Goal: Transaction & Acquisition: Purchase product/service

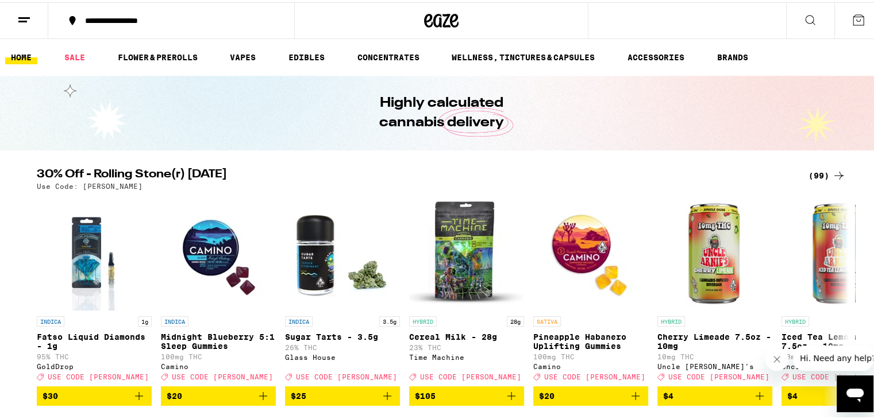
click at [809, 174] on div "(99)" at bounding box center [826, 174] width 37 height 14
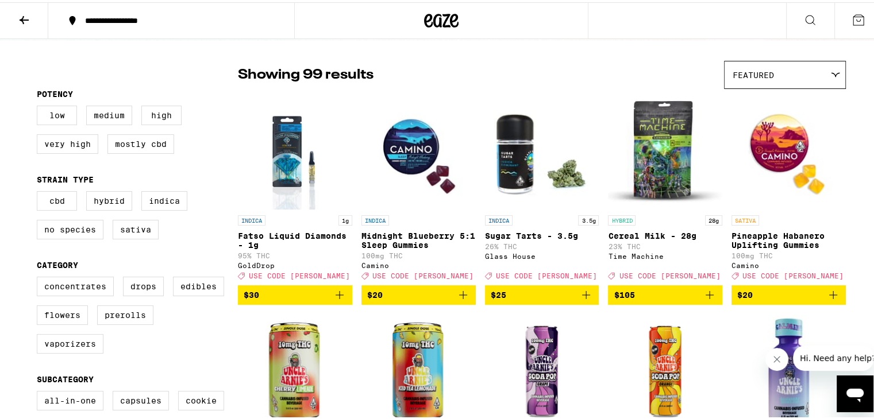
scroll to position [115, 0]
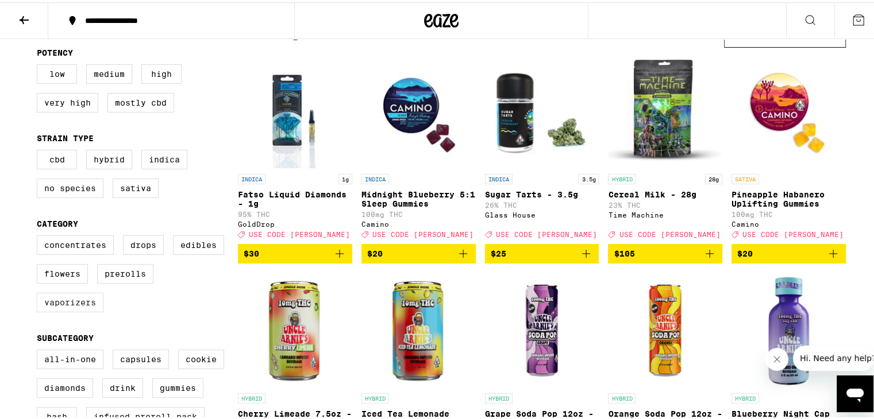
click at [67, 310] on label "Vaporizers" at bounding box center [70, 301] width 67 height 20
click at [40, 235] on input "Vaporizers" at bounding box center [39, 235] width 1 height 1
checkbox input "true"
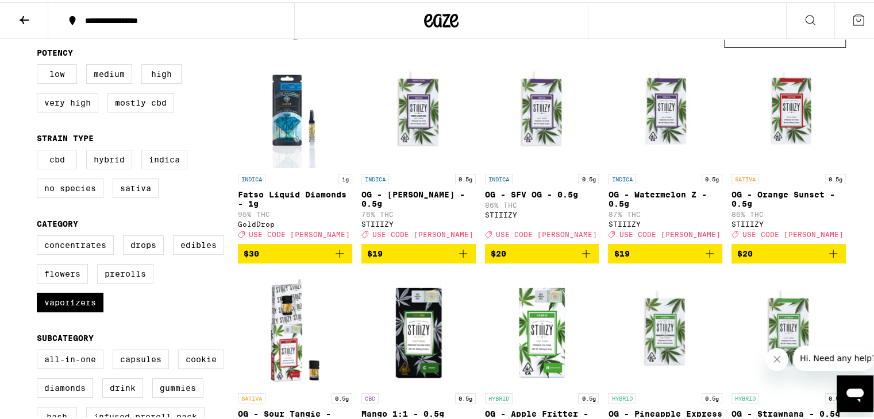
click at [309, 258] on span "$30" at bounding box center [295, 252] width 103 height 14
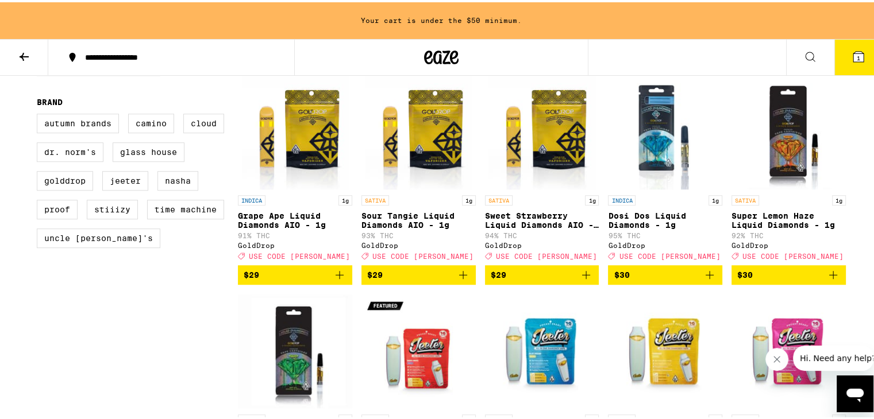
scroll to position [841, 0]
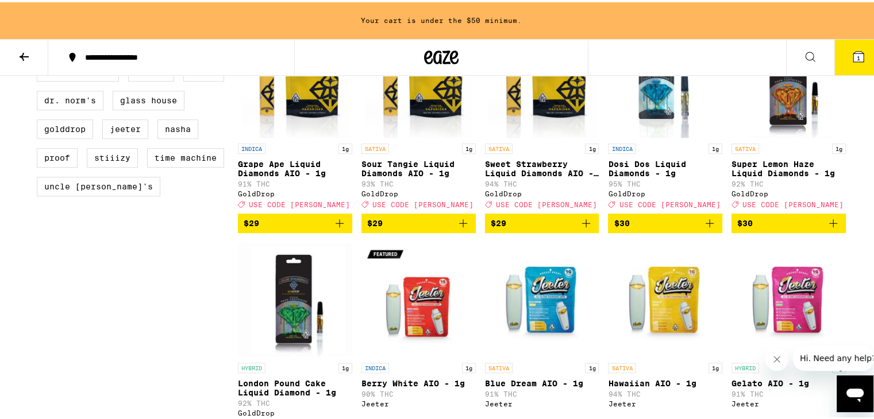
click at [671, 228] on span "$30" at bounding box center [664, 221] width 103 height 14
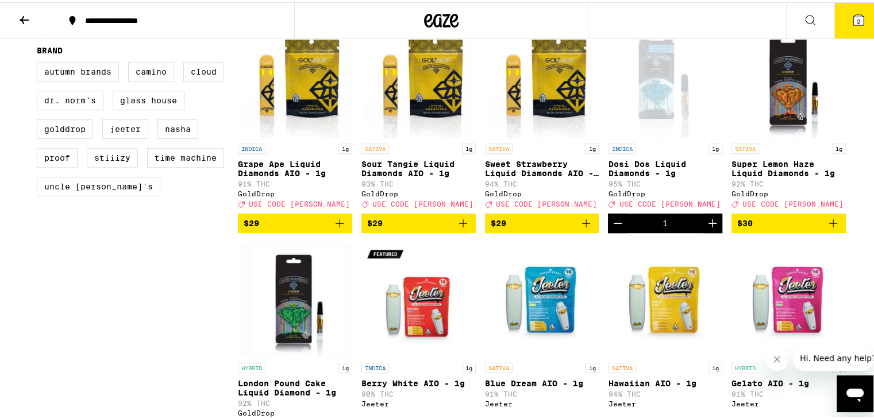
click at [801, 228] on span "$30" at bounding box center [788, 221] width 103 height 14
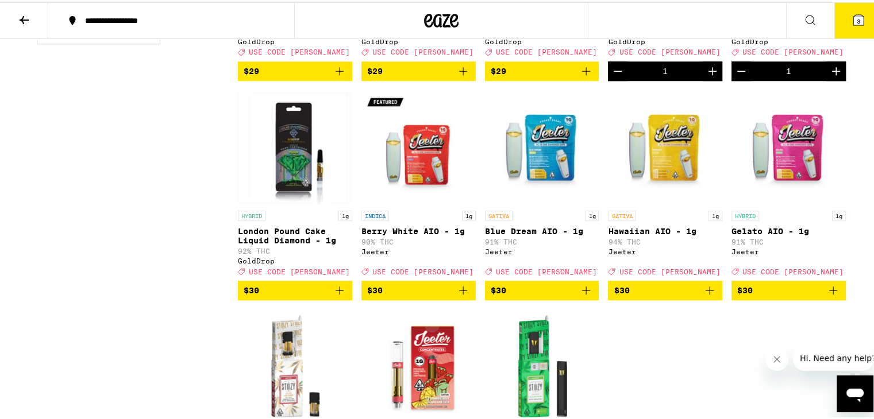
scroll to position [976, 0]
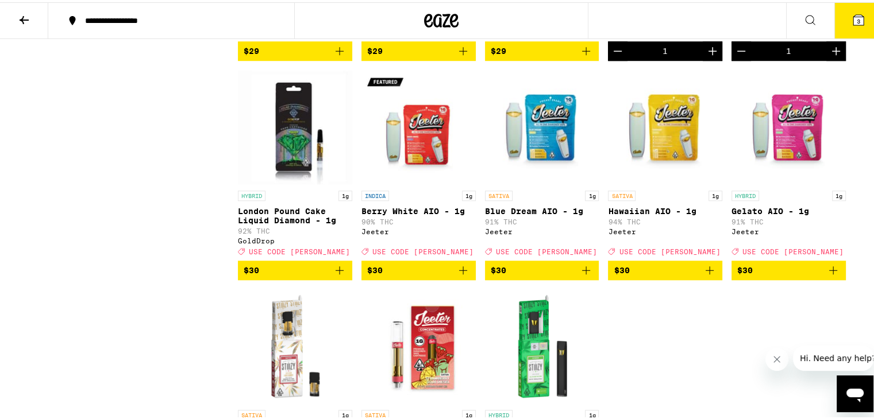
click at [295, 275] on span "$30" at bounding box center [295, 268] width 103 height 14
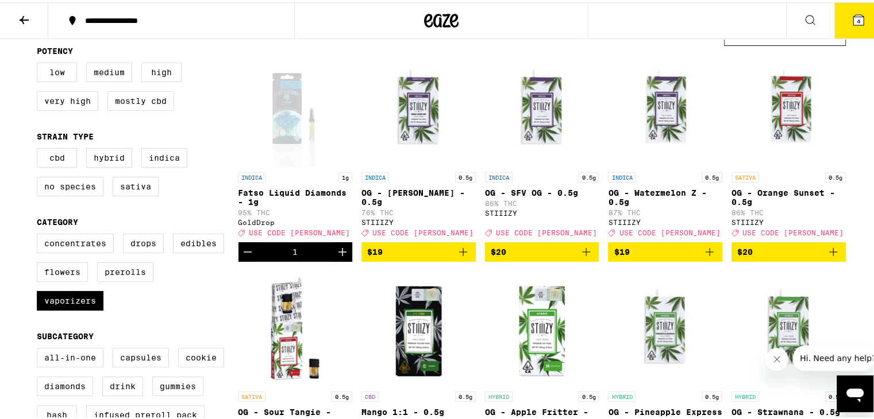
scroll to position [102, 0]
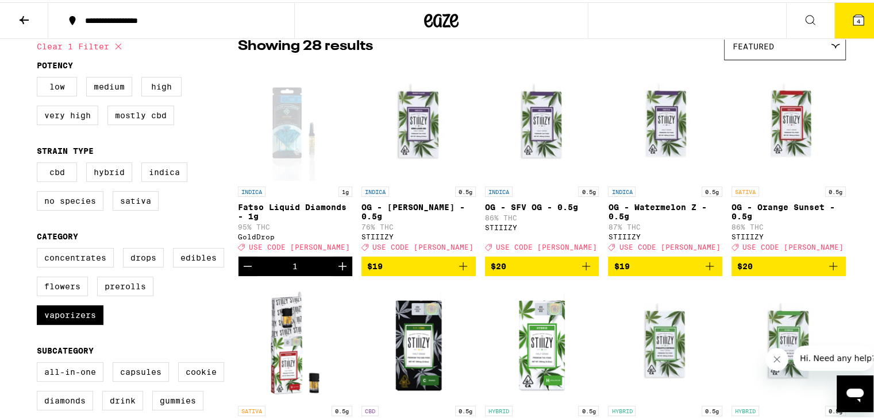
click at [853, 15] on icon at bounding box center [858, 18] width 10 height 10
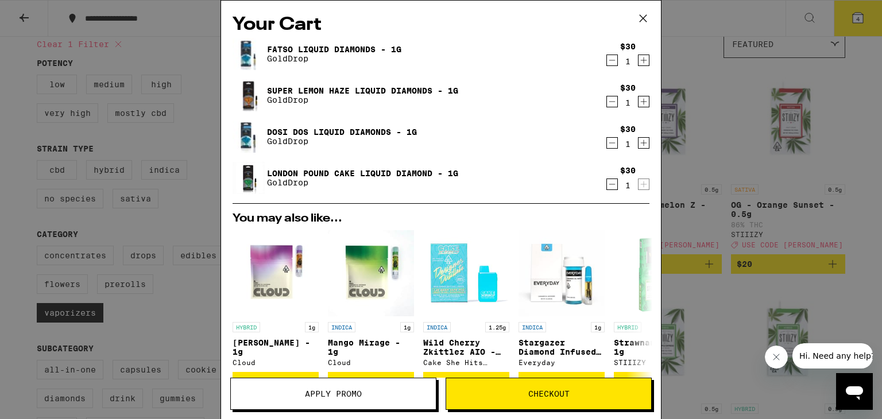
click at [385, 392] on span "Apply Promo" at bounding box center [333, 394] width 205 height 8
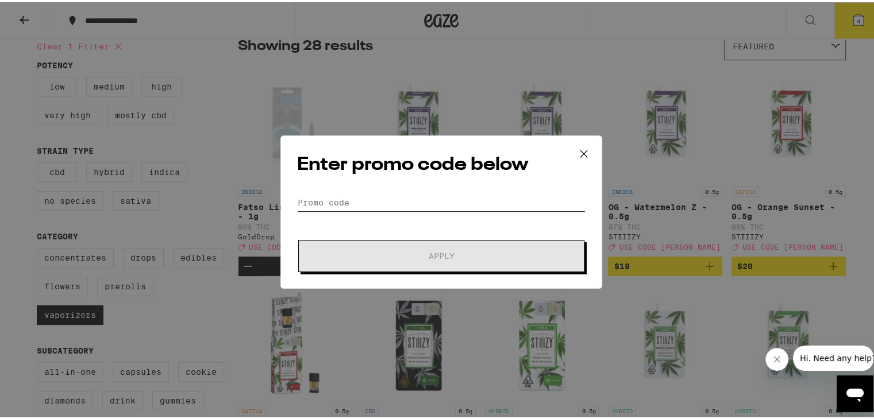
click at [343, 198] on input "Promo Code" at bounding box center [441, 200] width 288 height 17
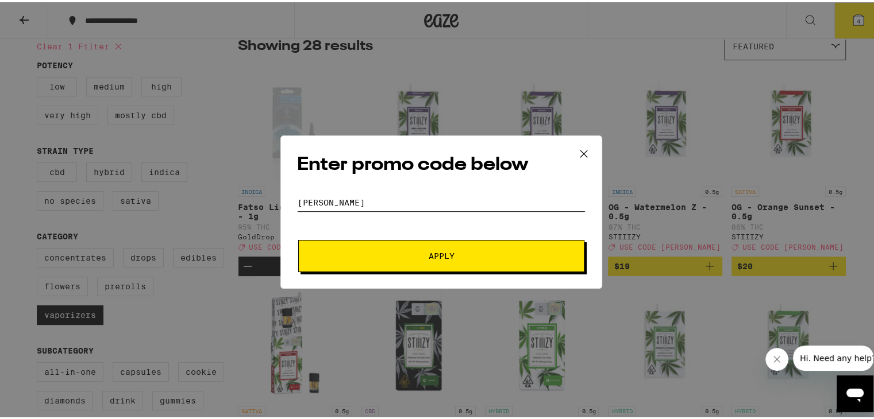
type input "[PERSON_NAME]"
click at [352, 253] on span "Apply" at bounding box center [441, 254] width 207 height 8
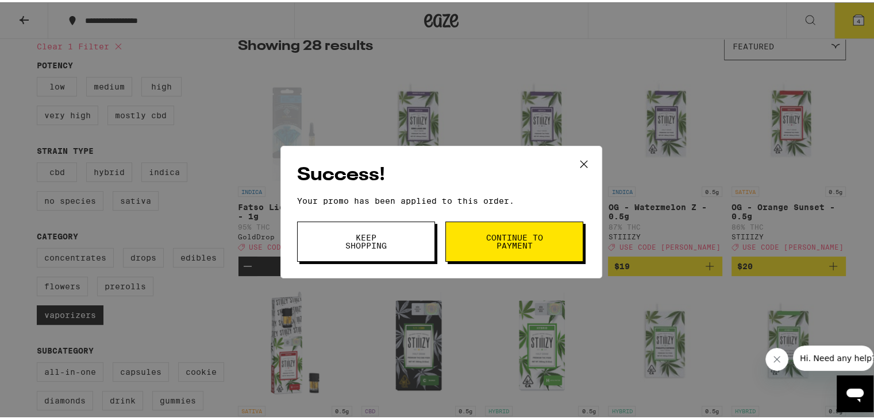
click at [530, 246] on span "Continue to payment" at bounding box center [514, 239] width 59 height 16
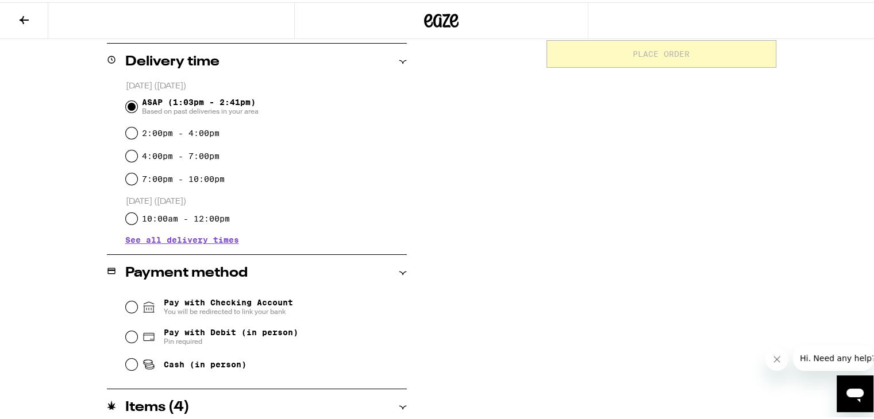
scroll to position [287, 0]
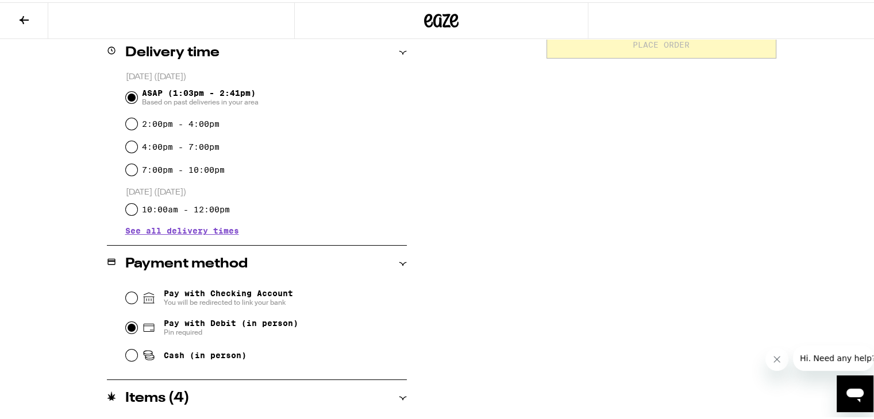
click at [126, 327] on input "Pay with Debit (in person) Pin required" at bounding box center [131, 325] width 11 height 11
radio input "true"
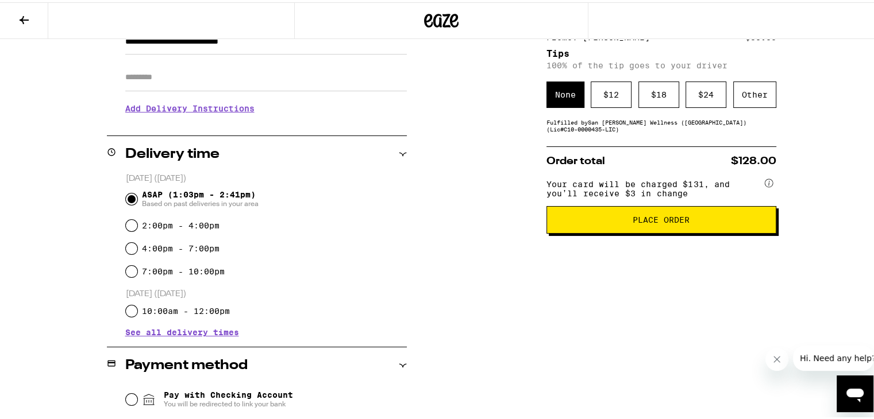
scroll to position [172, 0]
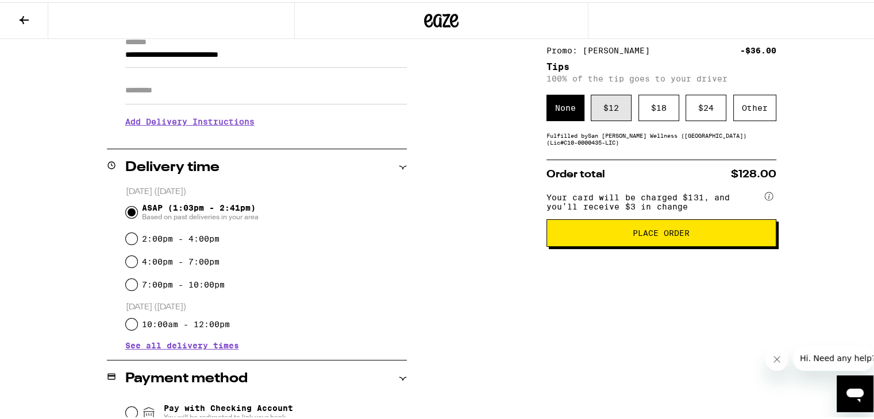
click at [597, 104] on div "$ 12" at bounding box center [610, 105] width 41 height 26
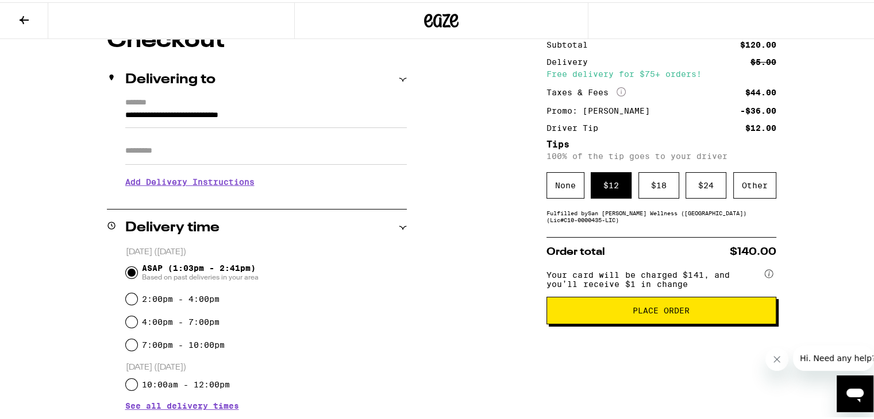
scroll to position [103, 0]
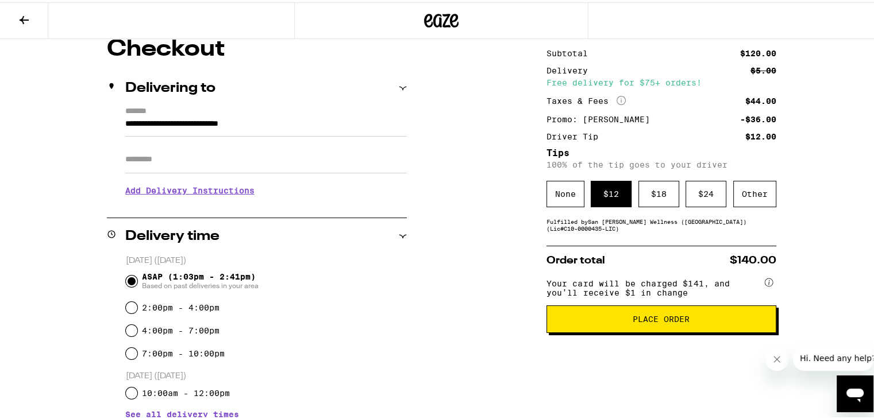
click at [686, 320] on span "Place Order" at bounding box center [661, 317] width 210 height 8
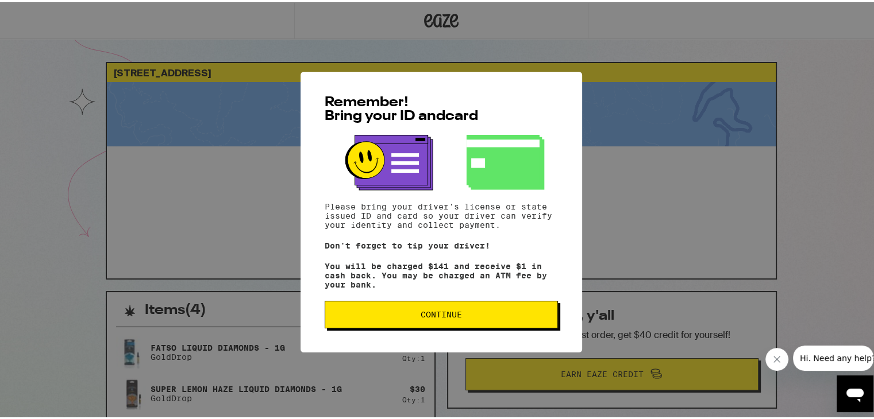
click at [459, 312] on span "Continue" at bounding box center [441, 312] width 214 height 8
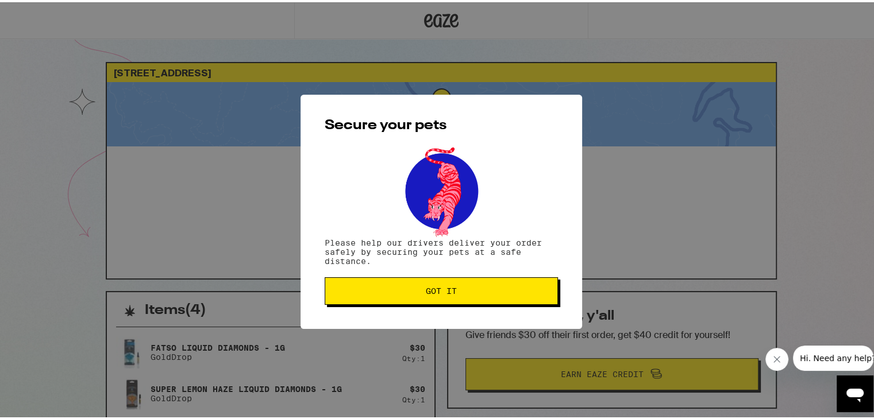
click at [430, 287] on span "Got it" at bounding box center [441, 289] width 31 height 8
